Goal: Task Accomplishment & Management: Use online tool/utility

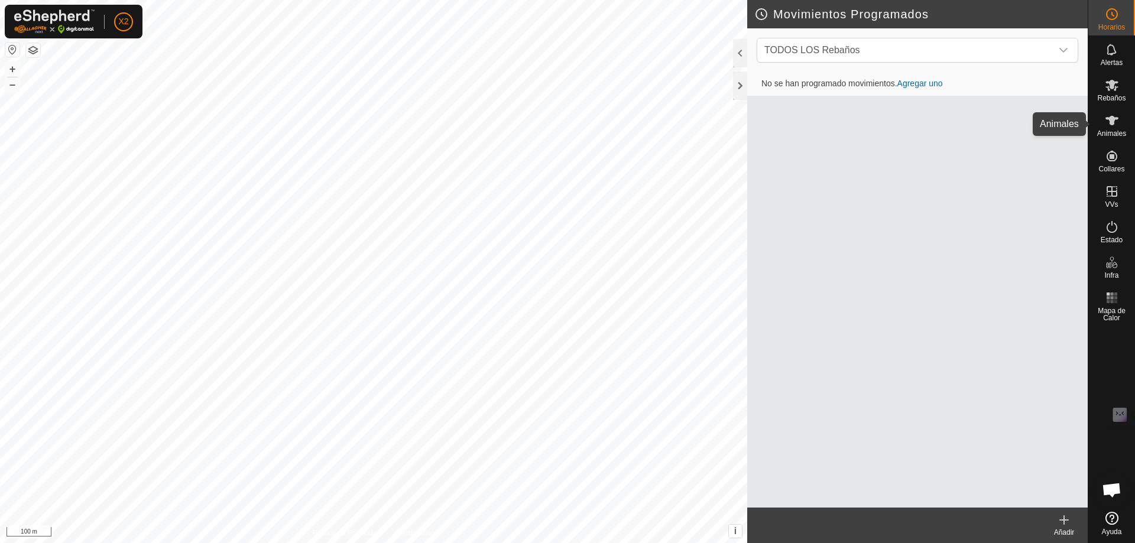
click at [1120, 129] on es-animals-svg-icon at bounding box center [1111, 120] width 21 height 19
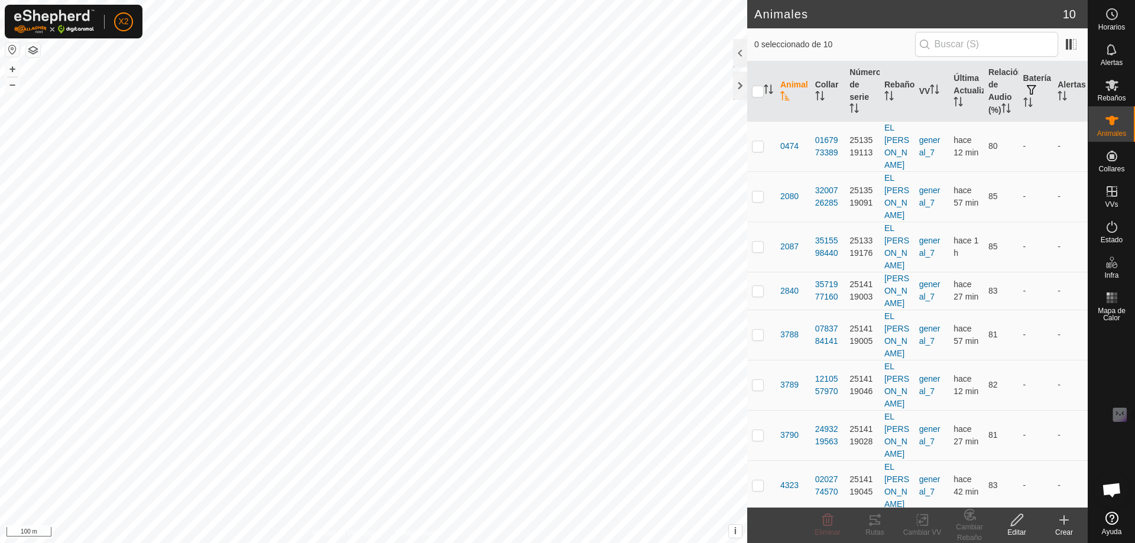
click at [755, 89] on th at bounding box center [761, 91] width 28 height 60
click at [761, 150] on p-checkbox at bounding box center [758, 145] width 12 height 9
checkbox input "true"
click at [878, 526] on icon at bounding box center [875, 520] width 14 height 14
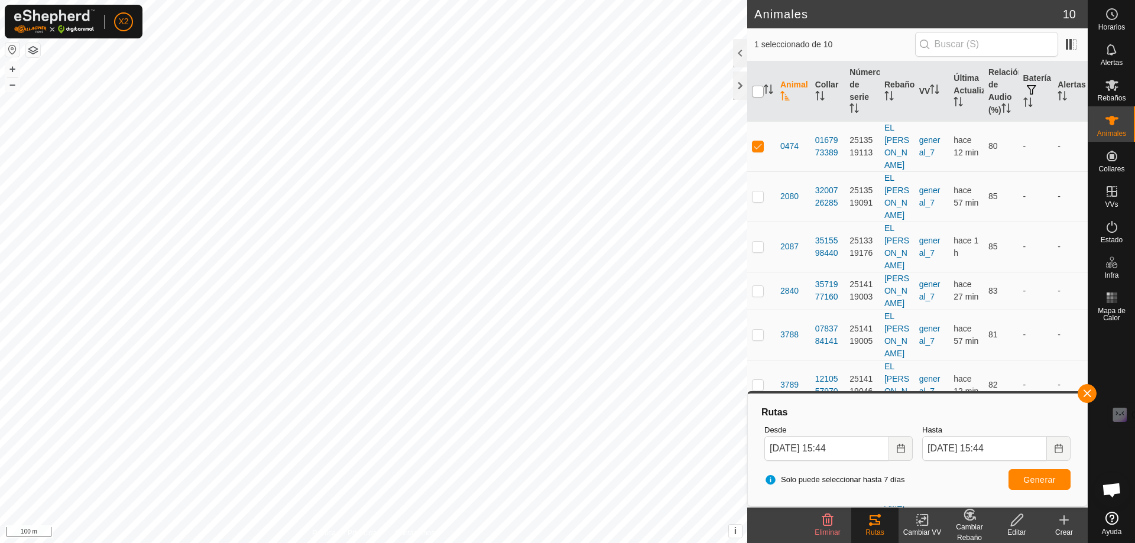
click at [752, 96] on input "checkbox" at bounding box center [758, 92] width 12 height 12
checkbox input "true"
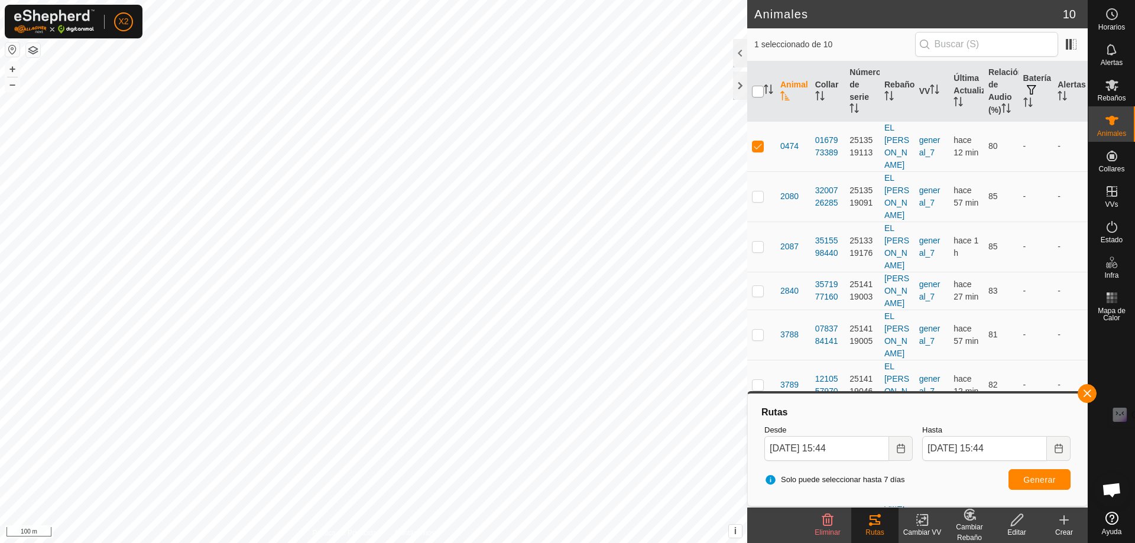
checkbox input "true"
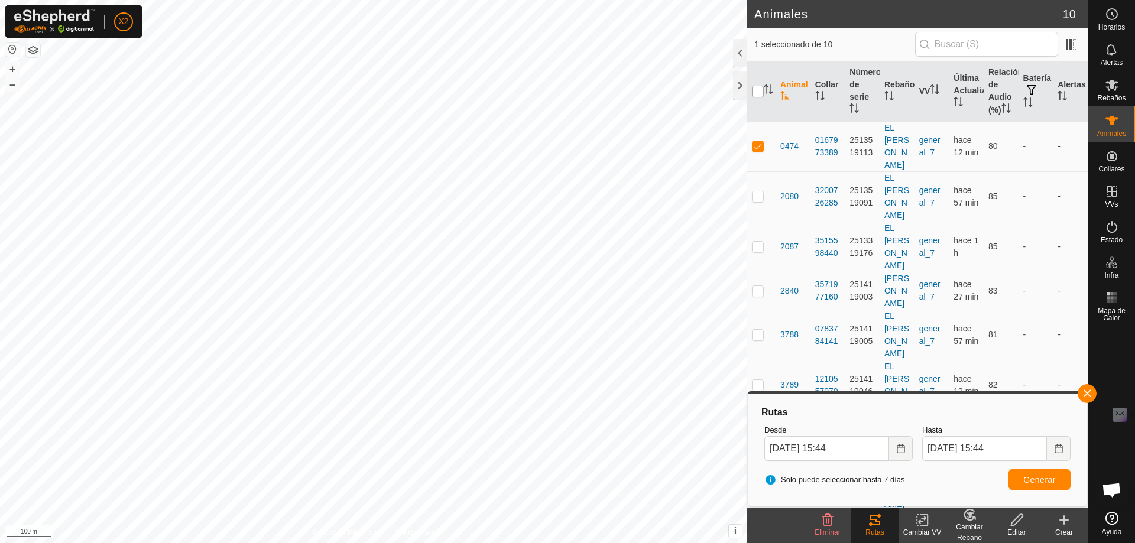
checkbox input "true"
click at [1036, 483] on span "Generar" at bounding box center [1039, 479] width 33 height 9
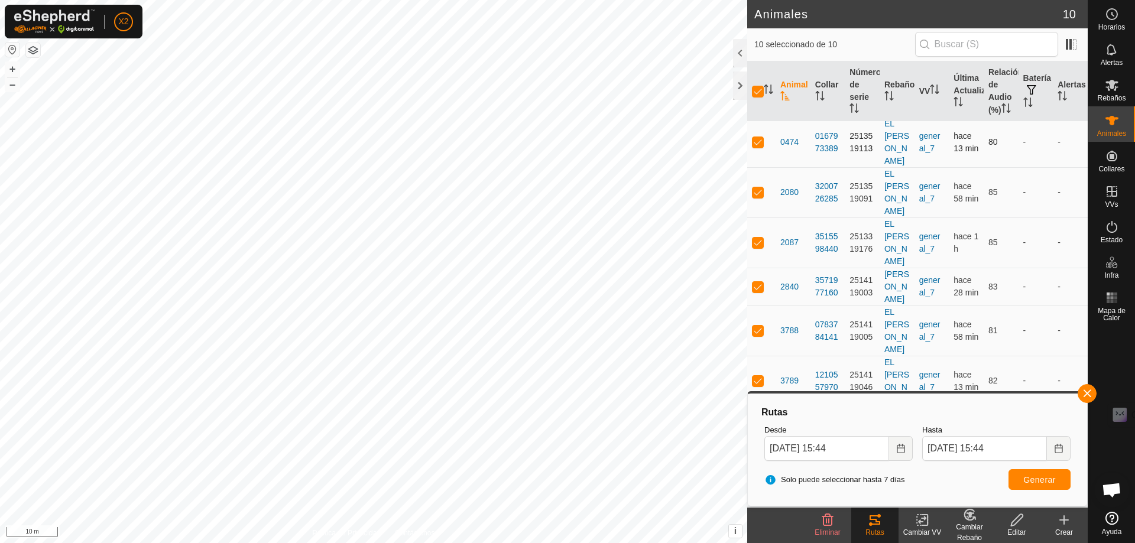
scroll to position [5, 0]
